Goal: Task Accomplishment & Management: Manage account settings

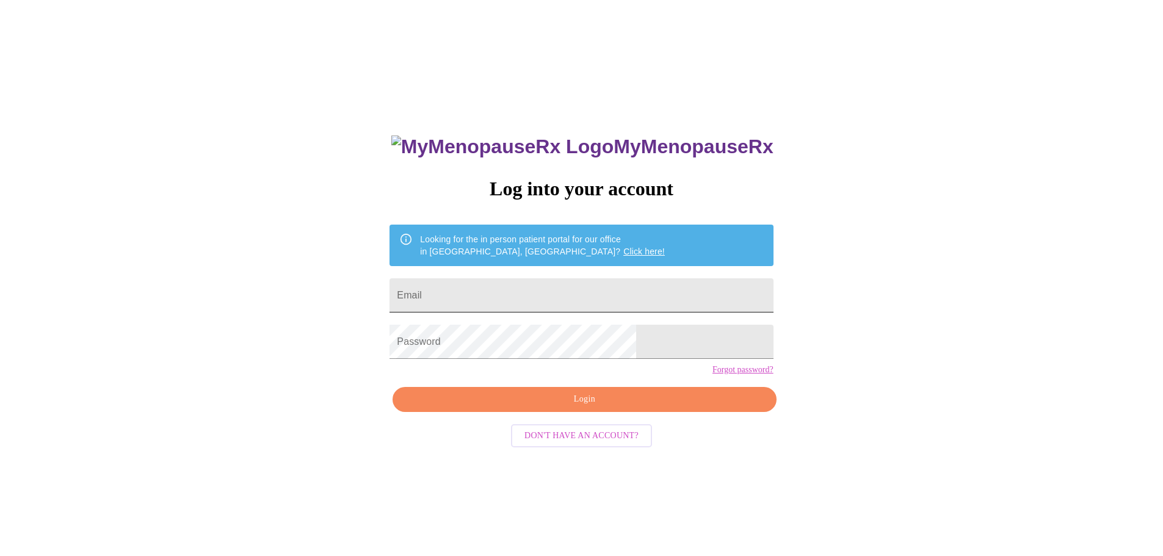
click at [506, 299] on input "Email" at bounding box center [581, 295] width 383 height 34
type input "[EMAIL_ADDRESS][DOMAIN_NAME]"
click at [609, 407] on span "Login" at bounding box center [584, 399] width 355 height 15
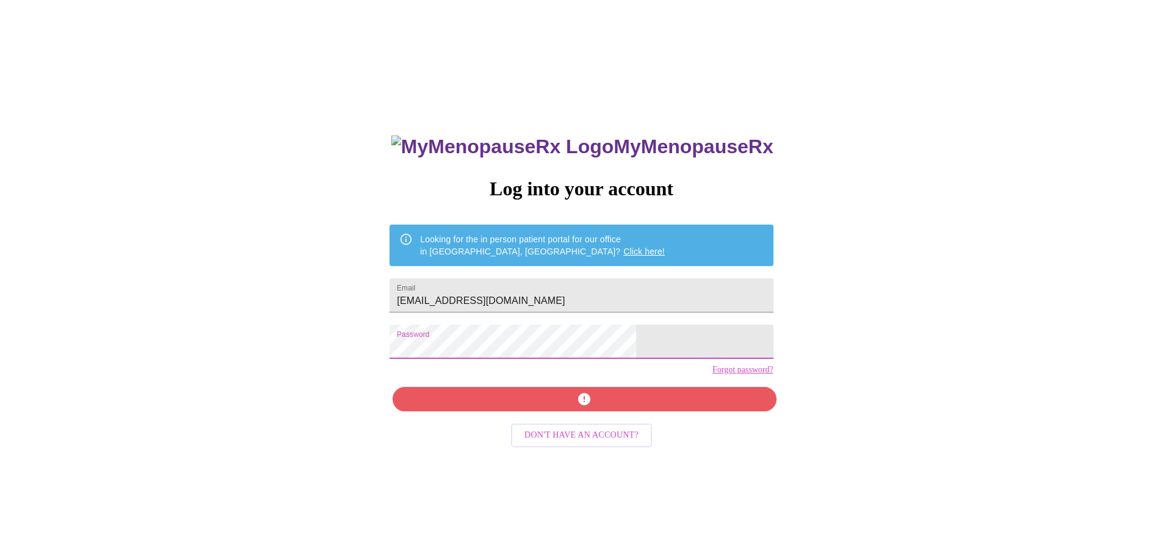
click at [551, 421] on div "MyMenopauseRx Log into your account Looking for the in person patient portal fo…" at bounding box center [581, 394] width 408 height 556
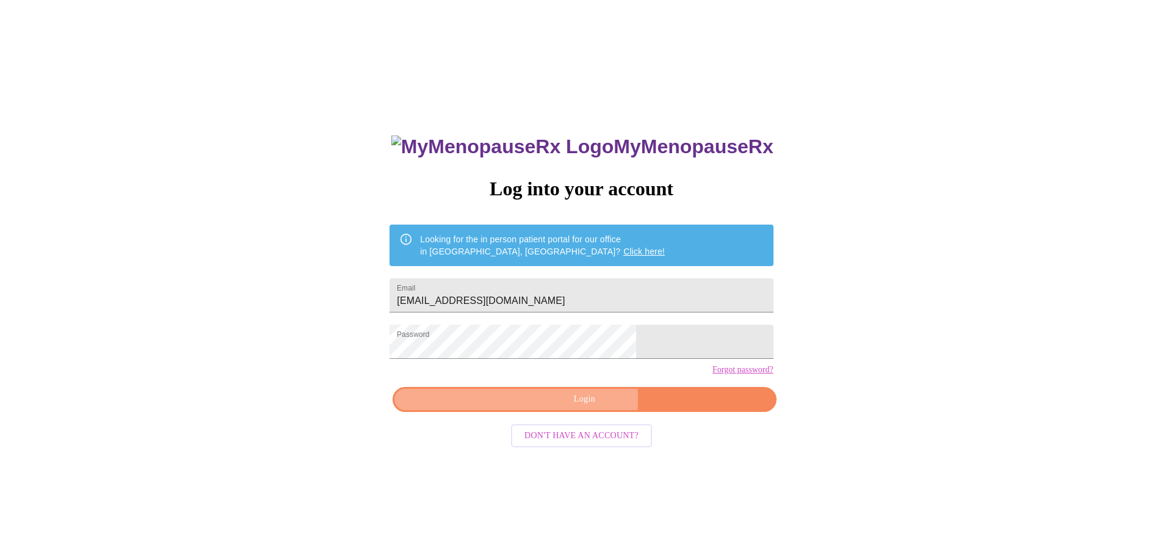
click at [551, 407] on span "Login" at bounding box center [584, 399] width 355 height 15
